Goal: Task Accomplishment & Management: Use online tool/utility

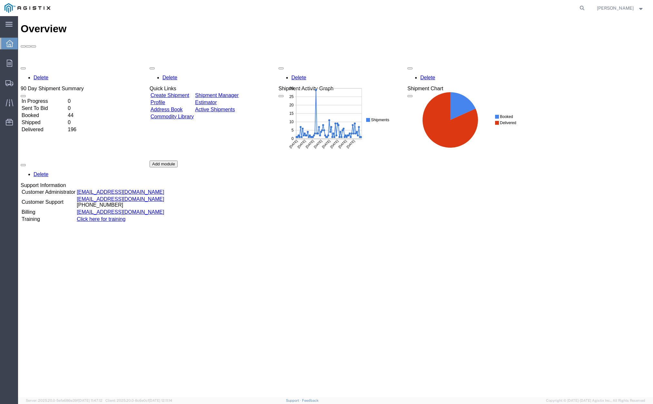
click at [253, 278] on div "Overview Delete 90 Day Shipment Summary In Progress 0 Sent To Bid 0 Booked 44 S…" at bounding box center [336, 213] width 630 height 381
click at [587, 7] on icon at bounding box center [581, 8] width 9 height 9
click at [529, 10] on input "search" at bounding box center [480, 7] width 196 height 15
paste input "53176590"
type input "53176590"
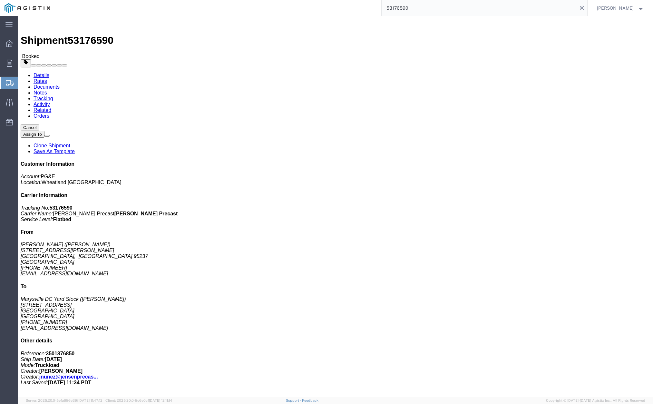
click link "Clone Shipment"
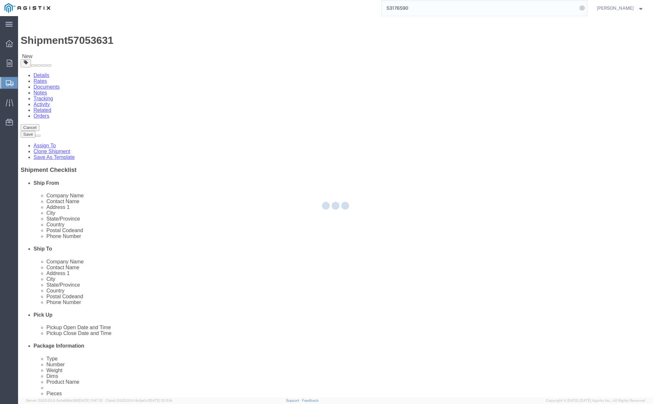
select select
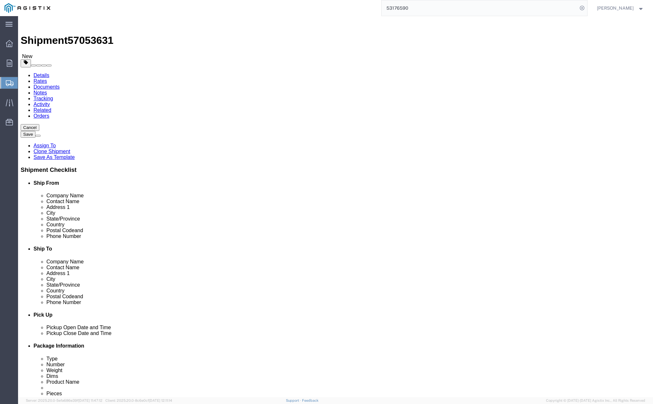
drag, startPoint x: 379, startPoint y: 190, endPoint x: 337, endPoint y: 186, distance: 41.8
click div "Location My Profile Location (OBSOLETE) [PERSON_NAME] SC - GC TRAILER (OBSOLETE…"
click input "[PERSON_NAME]"
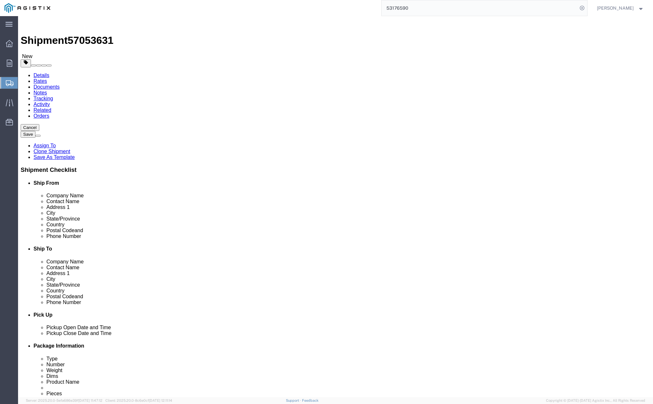
type input "[PERSON_NAME]"
drag, startPoint x: 387, startPoint y: 186, endPoint x: 344, endPoint y: 188, distance: 43.2
click div "[PERSON_NAME]"
type input "a"
type input "[PERSON_NAME]"
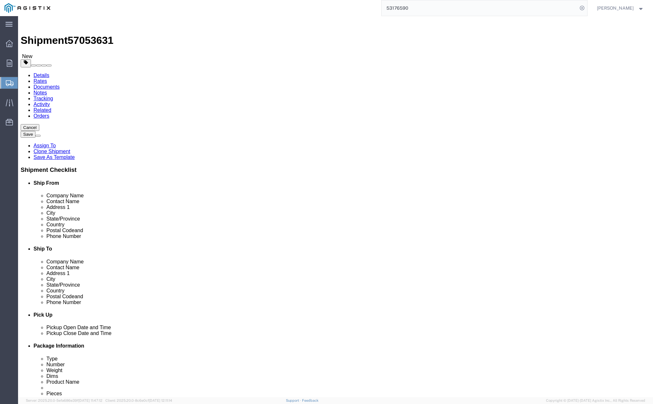
click p "- PG&E - ([PERSON_NAME]) [STREET_ADDRESS]"
select select "CA"
type input "[PERSON_NAME]"
click input "[GEOGRAPHIC_DATA] Stock"
type input "PG&E Oroville Holding Yard"
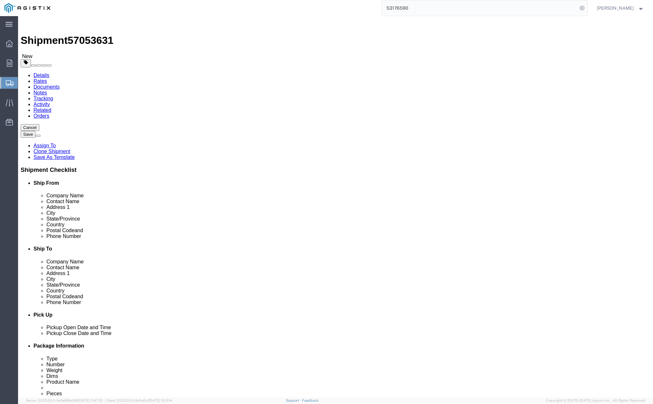
click div "Company Name PG&E Oroville Holding Yard PG&E Oroville Holding Yard - PG&E - ([P…"
click input "[PERSON_NAME]"
type input "[PERSON_NAME]"
drag, startPoint x: 389, startPoint y: 272, endPoint x: 309, endPoint y: 269, distance: 80.3
click div "Phone Number [PHONE_NUMBER]"
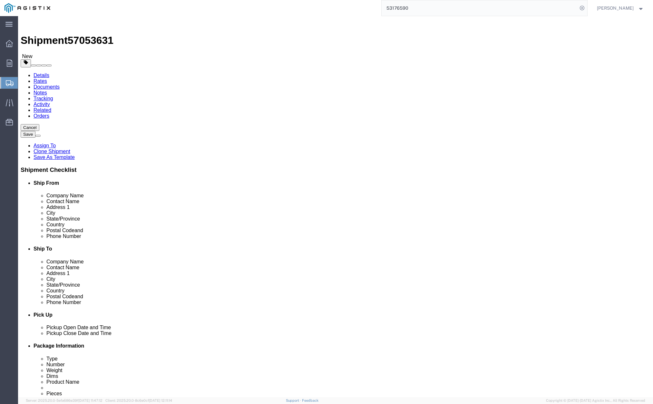
type input "[PHONE_NUMBER]"
click label "Address 2"
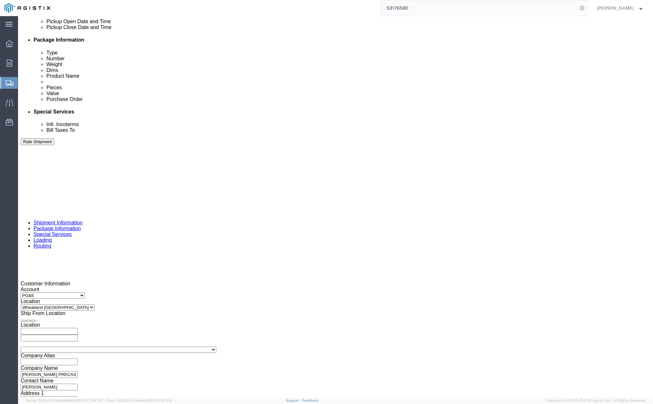
scroll to position [306, 0]
click div "[DATE] 1:51 PM"
click button "Apply"
click div
click button "Apply"
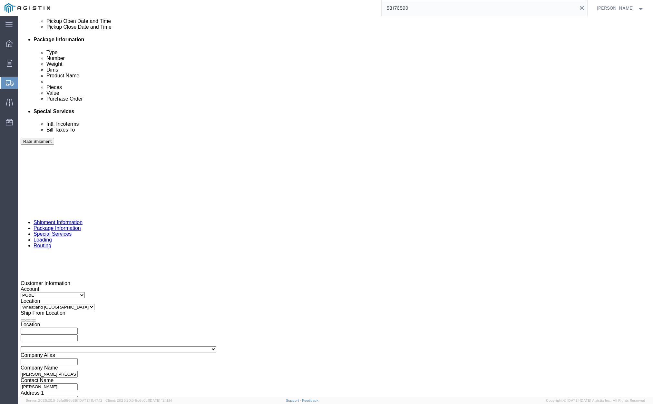
click div
click button "Apply"
click div "References Add reference"
drag, startPoint x: 127, startPoint y: 248, endPoint x: 87, endPoint y: 243, distance: 39.9
click div "Select Account Type Activity ID Airline Appointment Number ASN Batch Request # …"
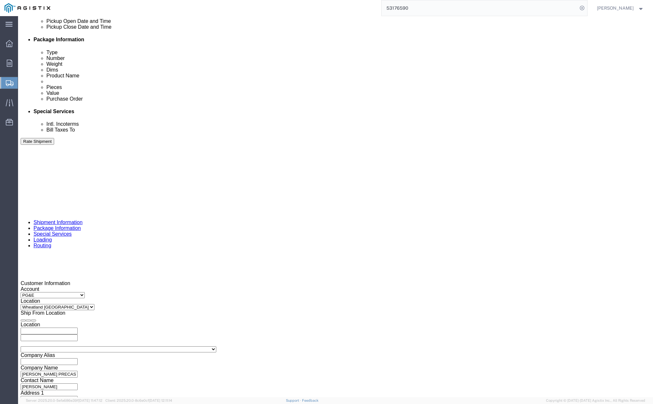
paste input "3501421010"
type input "3501421010"
click input "339911"
type input "3"
type input "414609"
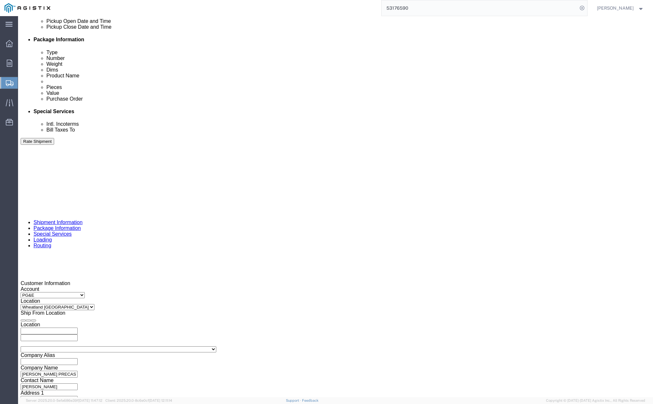
click icon "button"
click button "Continue"
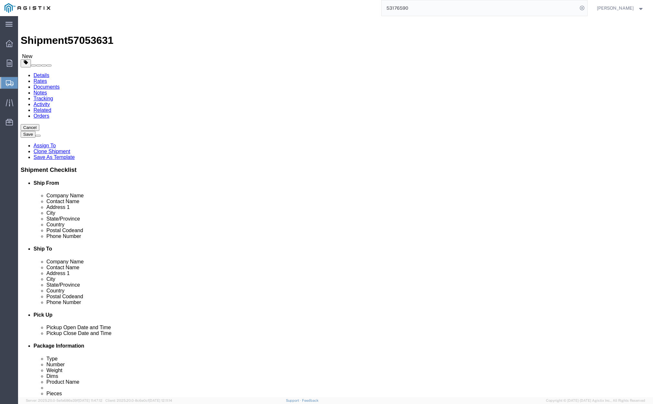
drag, startPoint x: 114, startPoint y: 148, endPoint x: 79, endPoint y: 149, distance: 34.8
click div "Dimensions Length 24.00 x Width 36.00 x Height 30.00 Select cm ft in"
type input "36"
type input "60"
type input "42"
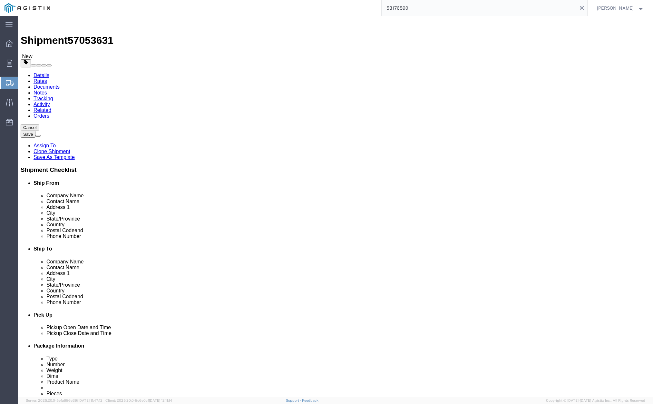
drag, startPoint x: 116, startPoint y: 161, endPoint x: 71, endPoint y: 155, distance: 44.9
click div "Package Type Select Bulk Bundle(s) Cardboard Box(es) Carton(s) Crate(s) Drum(s)…"
type input "35000"
click dd "8.00 Each"
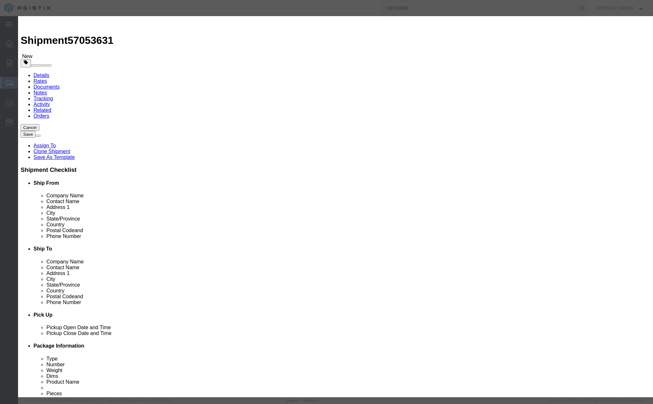
drag, startPoint x: 229, startPoint y: 48, endPoint x: 168, endPoint y: 42, distance: 61.2
click div "Commodity library Product Name Precast # 3 Assemblies Pieces 8.00 Select Bag Ba…"
type input "# 5 SPLICE IVT ASSY"
drag, startPoint x: 214, startPoint y: 62, endPoint x: 198, endPoint y: 61, distance: 16.5
click div "Pieces 8.00 Select Bag Barrels 100Board Feet Bottle Box Blister Pack Carats Can…"
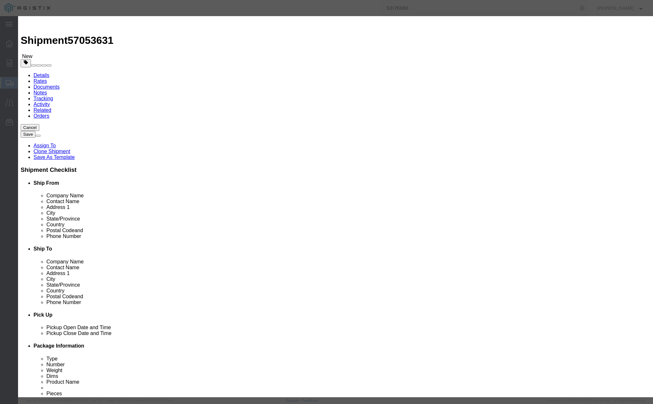
type input "5"
drag, startPoint x: 218, startPoint y: 75, endPoint x: 204, endPoint y: 74, distance: 14.2
click div "5"
drag, startPoint x: 232, startPoint y: 116, endPoint x: 199, endPoint y: 115, distance: 32.9
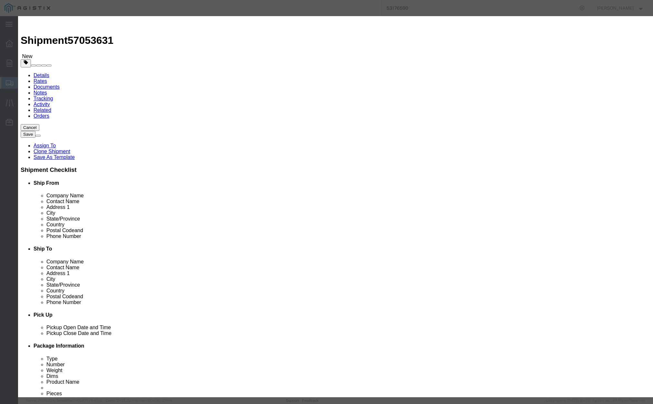
click div "SKU ( 01-9598 )"
type input "( 02-5601 )"
click button "Save & Close"
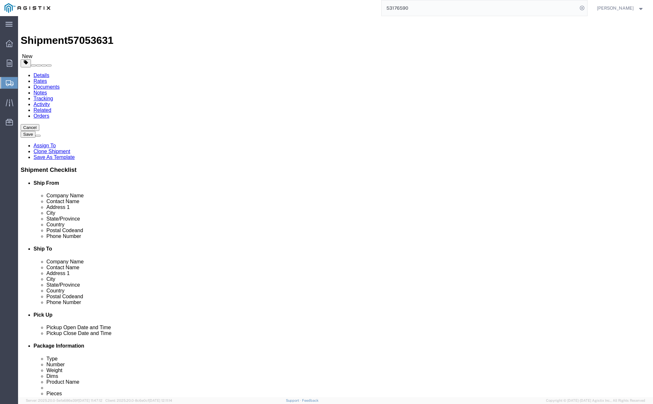
click button "Rate Shipment"
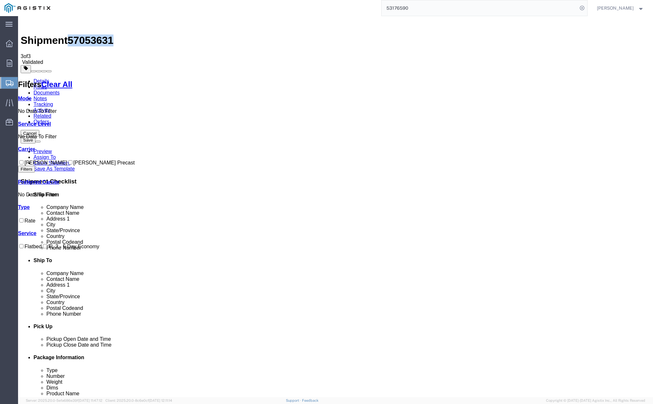
drag, startPoint x: 72, startPoint y: 24, endPoint x: 102, endPoint y: 24, distance: 30.6
click at [106, 34] on span "57053631" at bounding box center [91, 40] width 46 height 12
copy span "57053631"
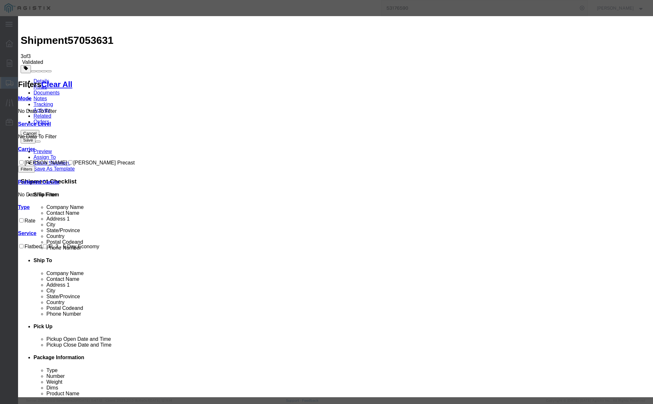
drag, startPoint x: 268, startPoint y: 65, endPoint x: 232, endPoint y: 59, distance: 37.3
drag, startPoint x: 266, startPoint y: 63, endPoint x: 228, endPoint y: 64, distance: 38.4
paste input "57053631"
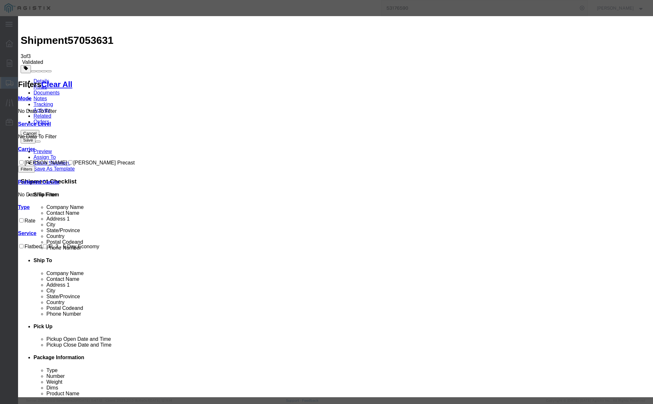
type input "57053631"
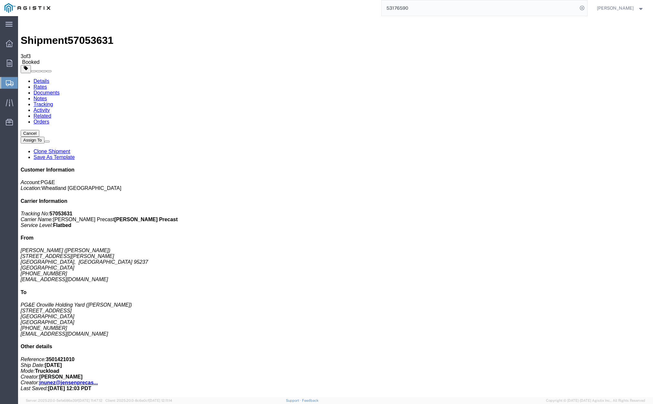
click at [70, 149] on link "Clone Shipment" at bounding box center [52, 151] width 37 height 5
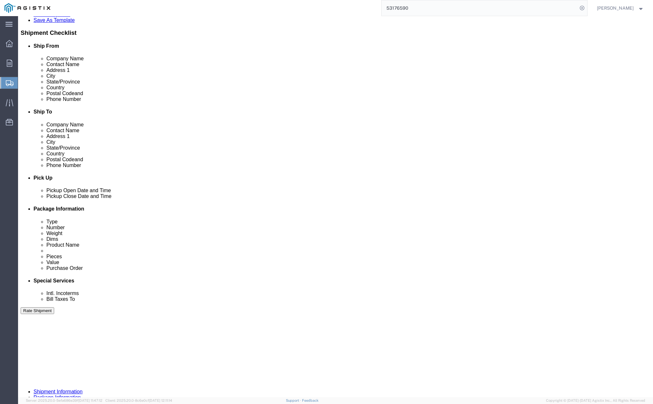
click div "Route Details (Approximate route mileage 107.19 miles) Add Stop"
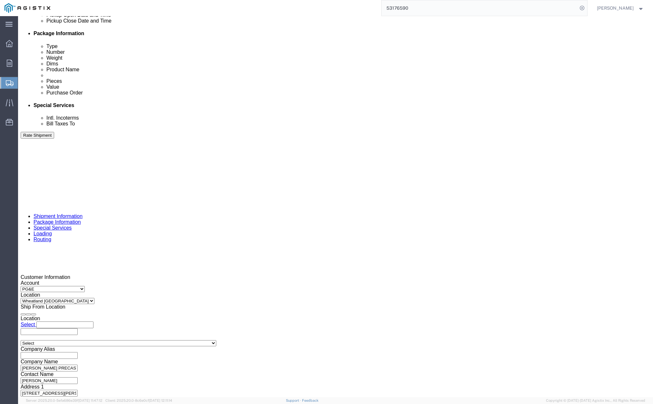
scroll to position [322, 0]
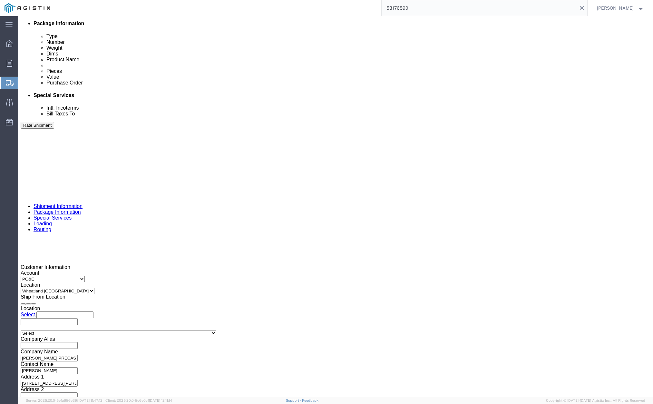
click div "Select Account Type Activity ID Airline Appointment Number ASN Batch Request # …"
paste input "3501421979"
type input "3501421979"
drag, startPoint x: 270, startPoint y: 229, endPoint x: 249, endPoint y: 230, distance: 21.0
click div "Select Account Type Activity ID Airline Appointment Number ASN Batch Request # …"
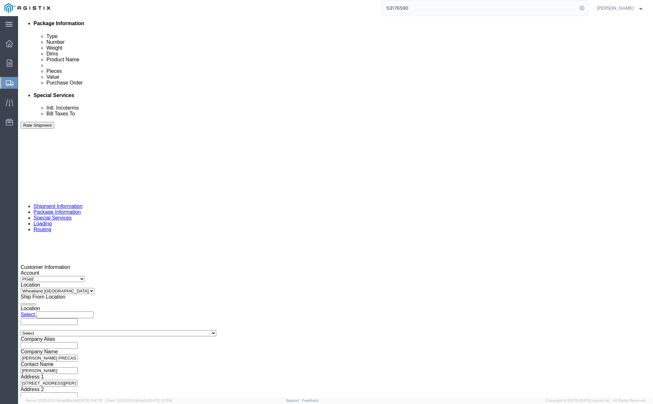
type input "414615"
click div "Customer Information Account Select [PERSON_NAME] PRECAST PG&E Location Select …"
click button "Continue"
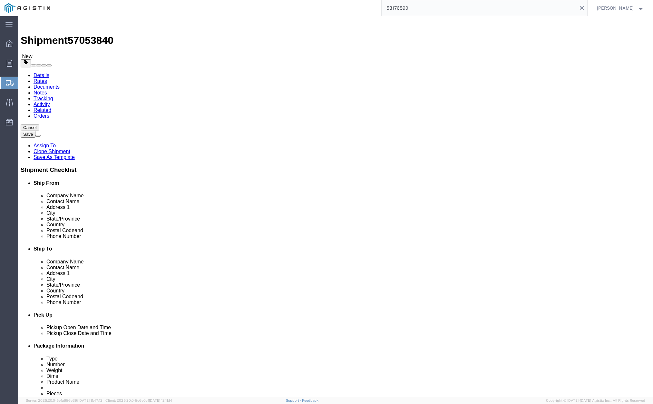
click dd "5.00 Each"
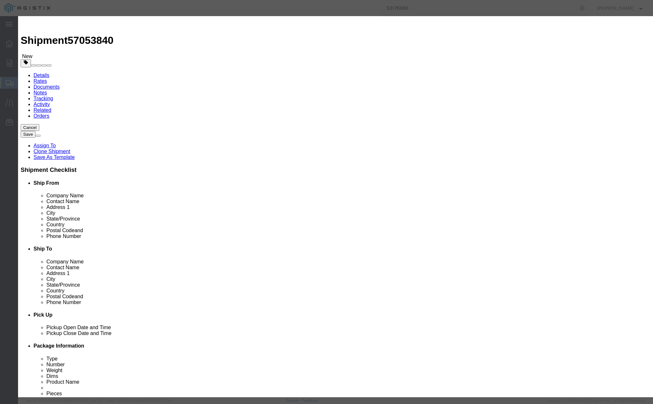
click input "# 5 SPLICE IVT ASSY"
type input "# 5 SPLICE FVT ASSY"
click input "( 02-5601 )"
type input "( 04-1668 )"
click button "Save & Close"
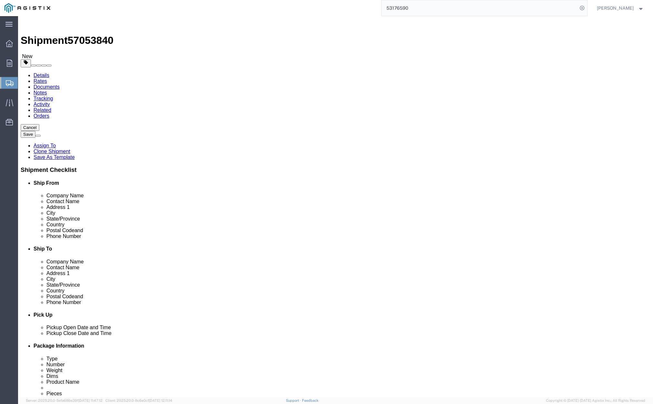
click button "Rate Shipment"
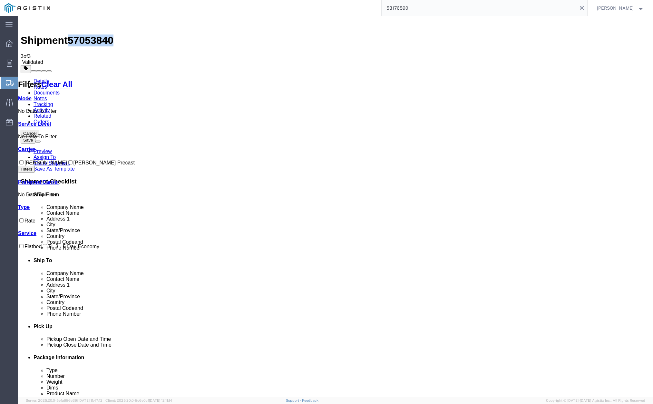
drag, startPoint x: 72, startPoint y: 23, endPoint x: 107, endPoint y: 24, distance: 34.8
click at [107, 24] on div "Shipment 57053840 3 of 3 Validated" at bounding box center [336, 42] width 630 height 46
copy span "57053840"
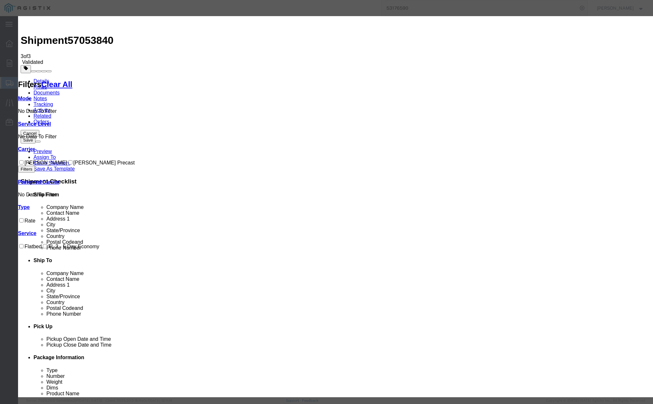
drag, startPoint x: 279, startPoint y: 60, endPoint x: 198, endPoint y: 60, distance: 81.2
paste input "57053840"
type input "57053840"
